Goal: Navigation & Orientation: Understand site structure

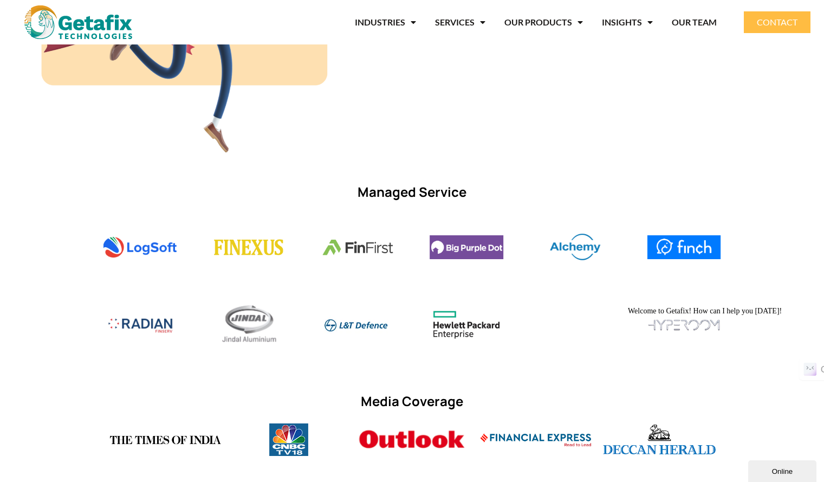
scroll to position [688, 0]
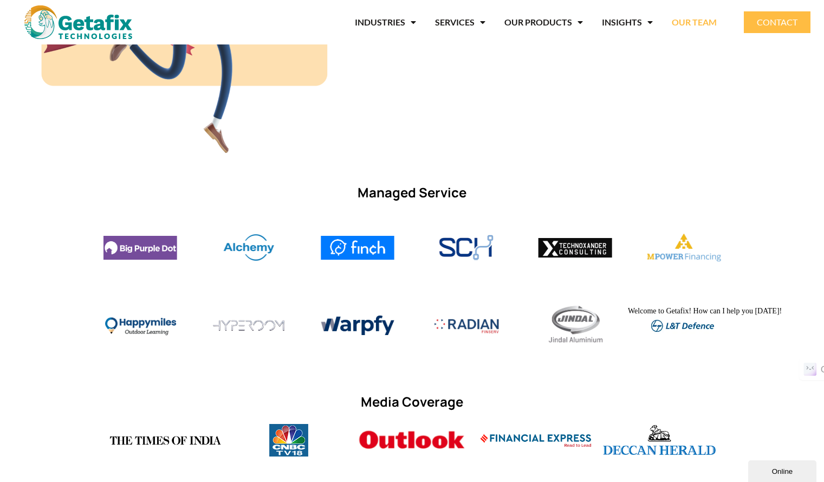
click at [691, 27] on link "OUR TEAM" at bounding box center [694, 22] width 45 height 25
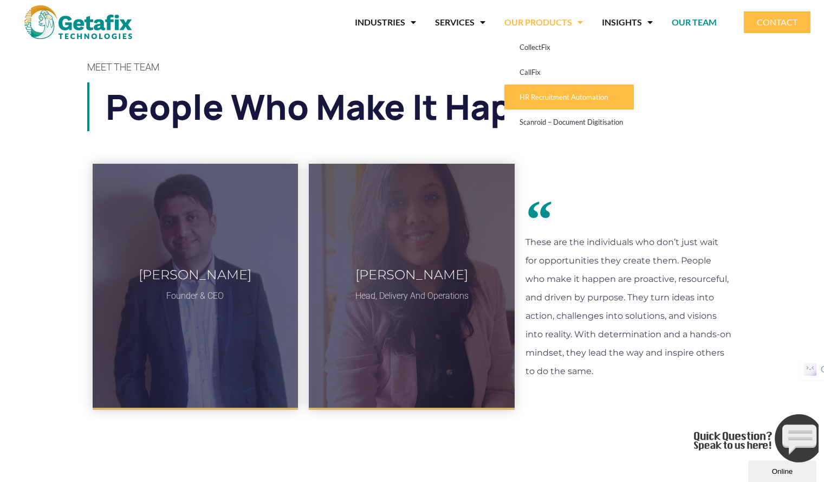
click at [560, 97] on link "HR Recruitment Automation" at bounding box center [569, 97] width 130 height 25
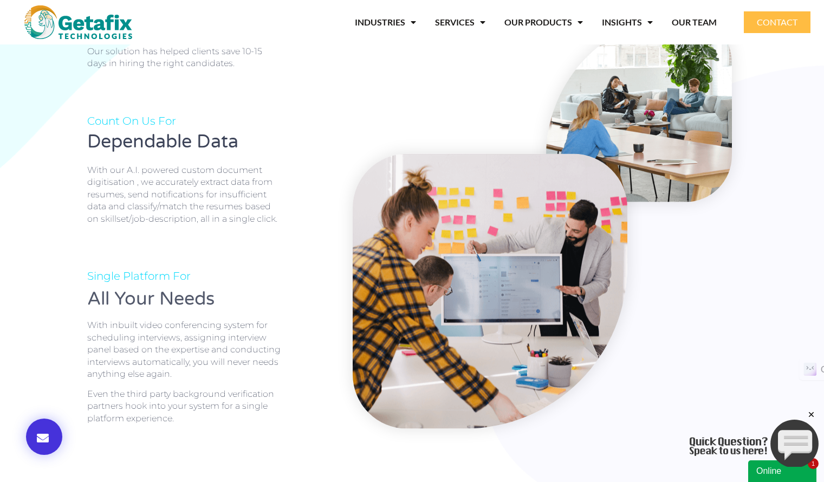
scroll to position [1889, 0]
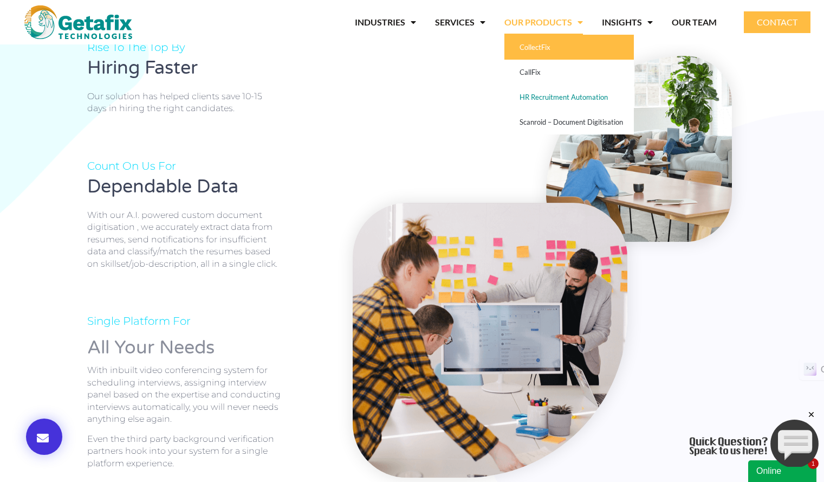
click at [562, 44] on link "CollectFix" at bounding box center [569, 47] width 130 height 25
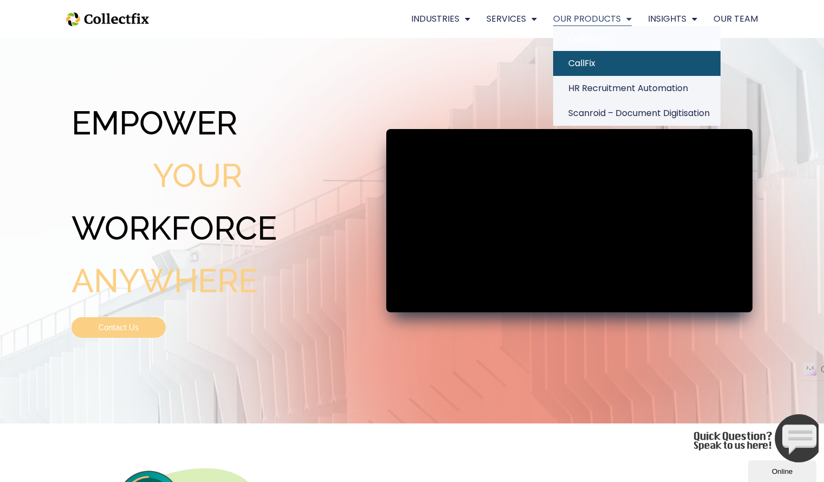
click at [607, 56] on link "CallFix" at bounding box center [636, 63] width 167 height 25
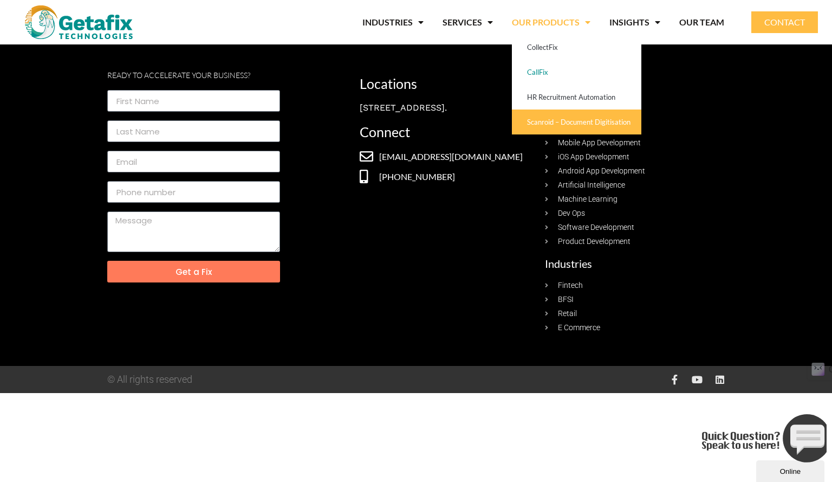
click at [575, 125] on link "Scanroid – Document Digitisation" at bounding box center [577, 121] width 130 height 25
click at [540, 74] on link "CallFix" at bounding box center [577, 72] width 130 height 25
